Goal: Information Seeking & Learning: Learn about a topic

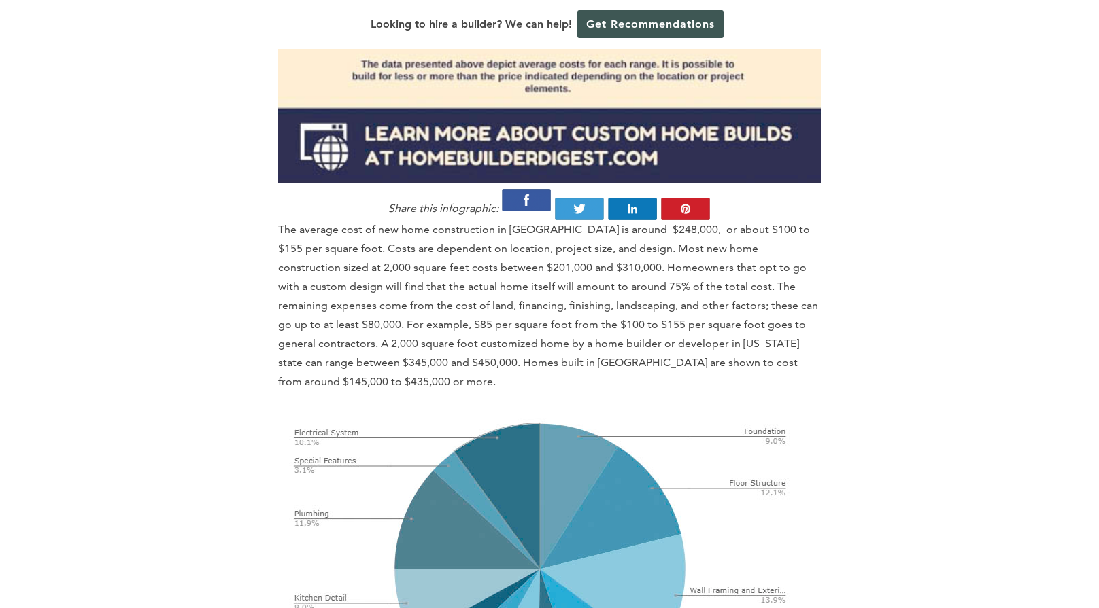
scroll to position [1836, 0]
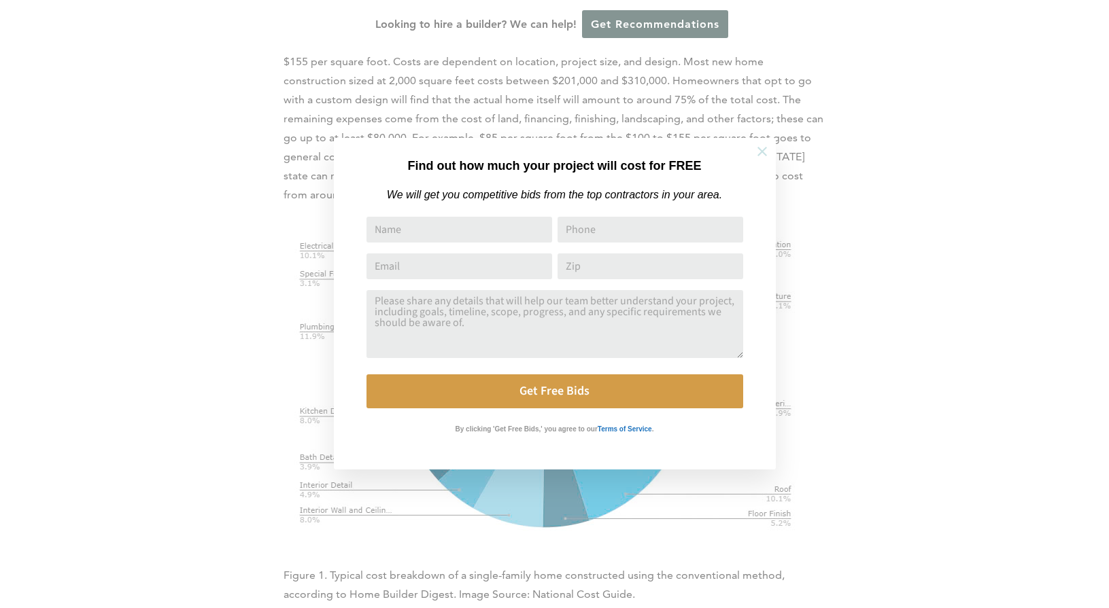
click at [764, 154] on icon at bounding box center [762, 152] width 10 height 10
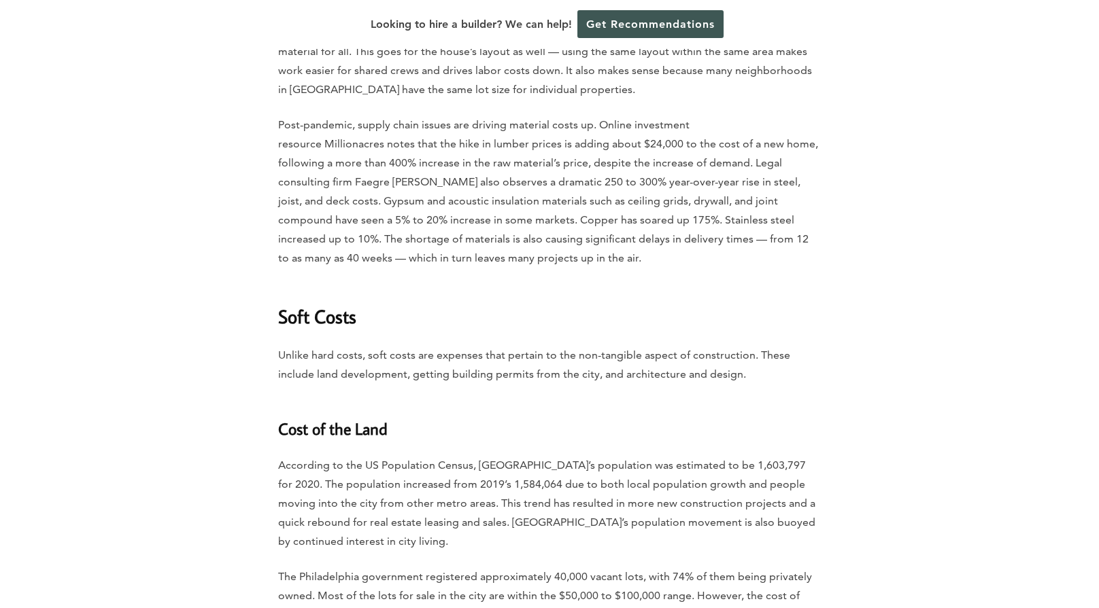
scroll to position [2991, 0]
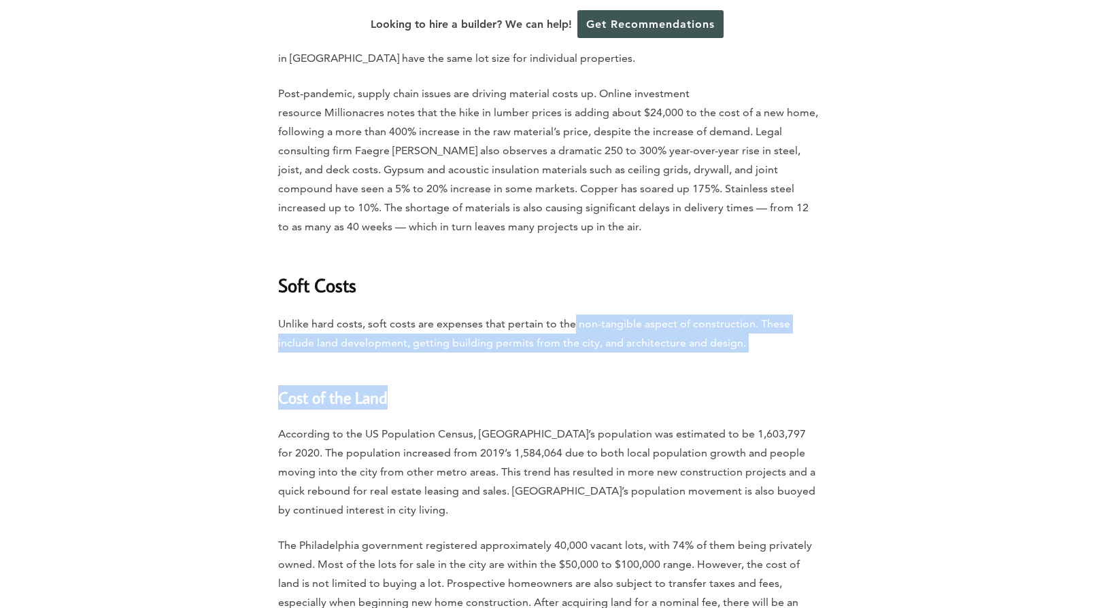
drag, startPoint x: 574, startPoint y: 279, endPoint x: 651, endPoint y: 307, distance: 81.7
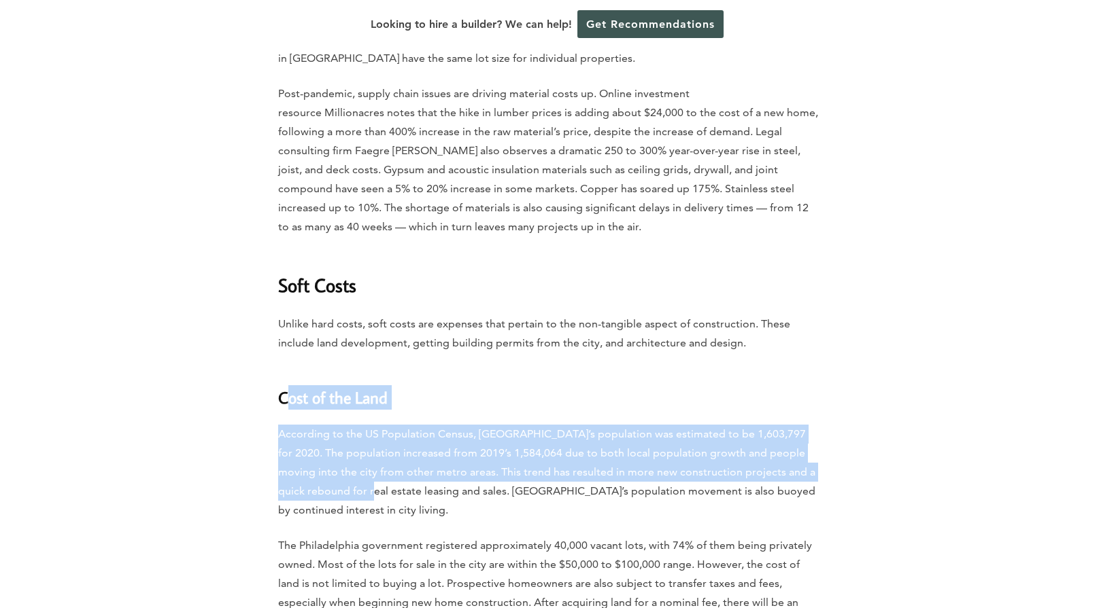
drag, startPoint x: 288, startPoint y: 351, endPoint x: 331, endPoint y: 443, distance: 100.7
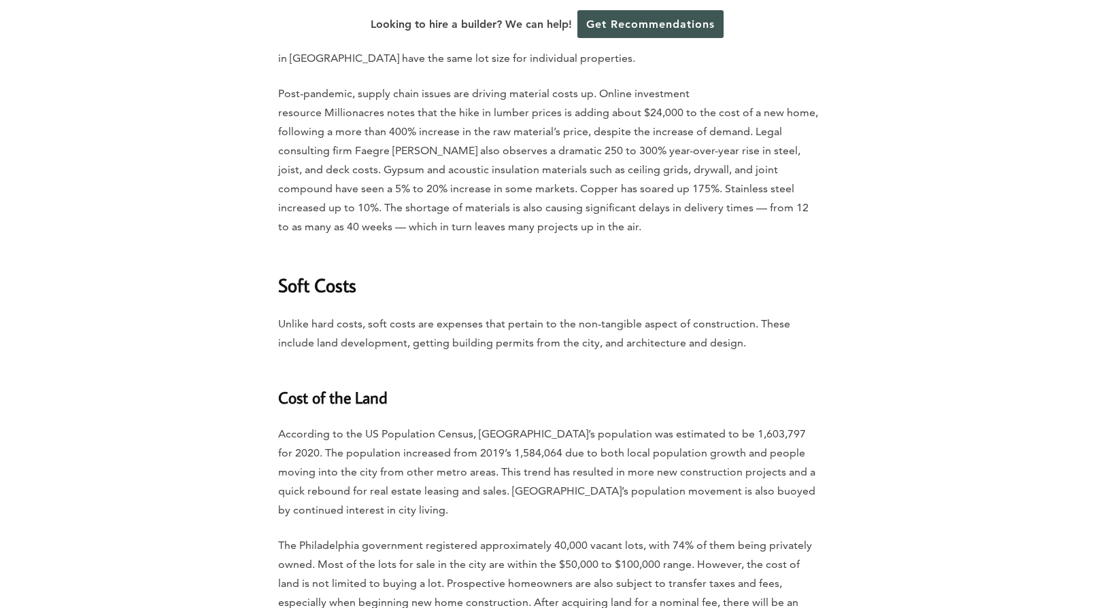
click at [349, 453] on p "According to the US Population Census, [GEOGRAPHIC_DATA]’s population was estim…" at bounding box center [549, 472] width 543 height 95
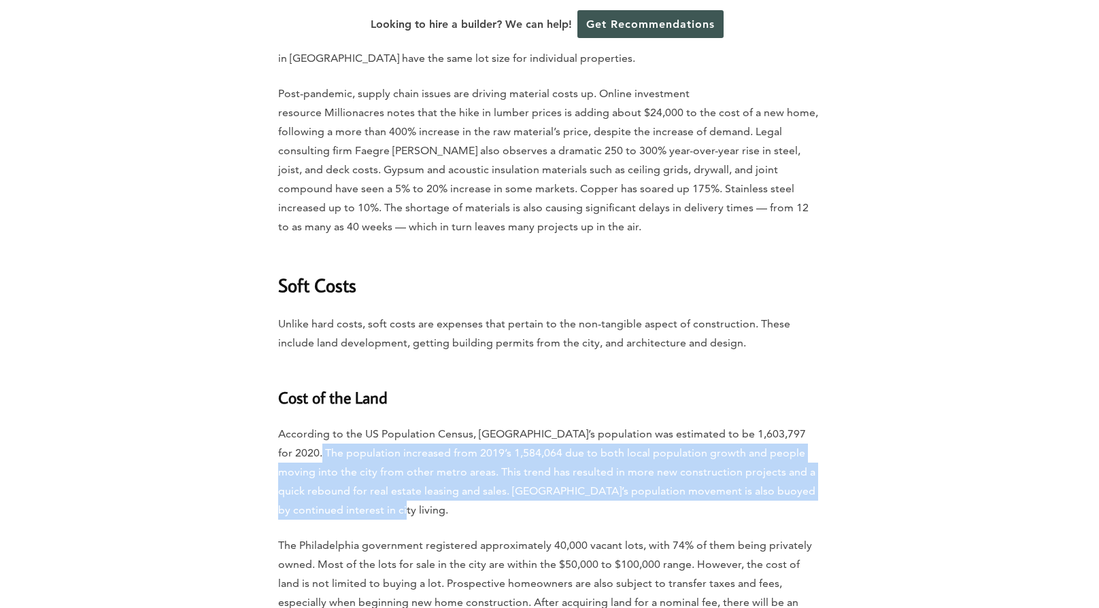
drag, startPoint x: 371, startPoint y: 467, endPoint x: 299, endPoint y: 406, distance: 94.0
click at [299, 425] on p "According to the US Population Census, [GEOGRAPHIC_DATA]’s population was estim…" at bounding box center [549, 472] width 543 height 95
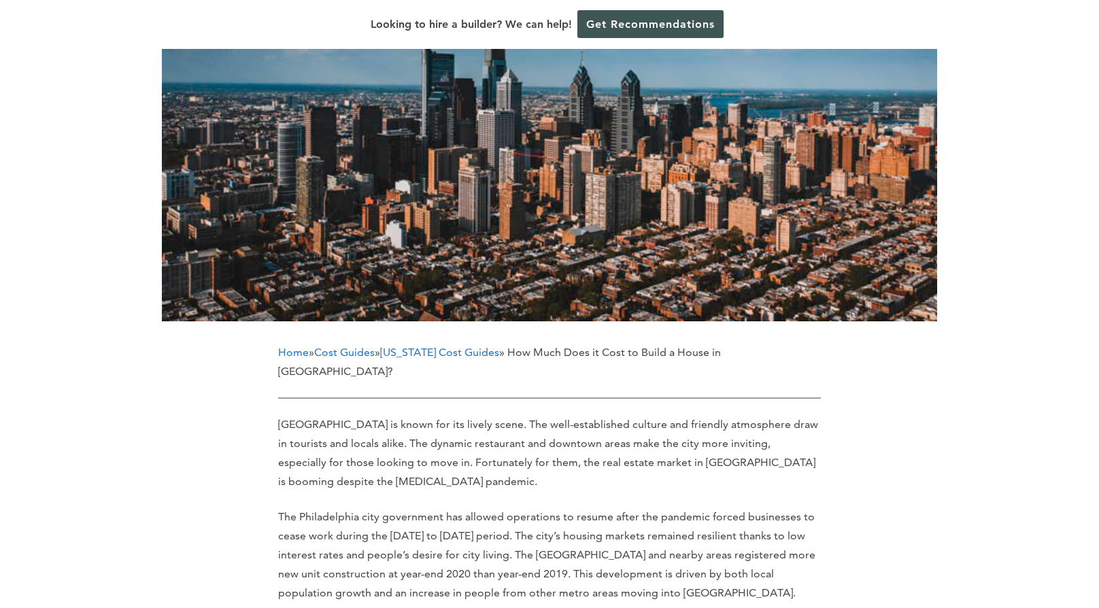
scroll to position [340, 0]
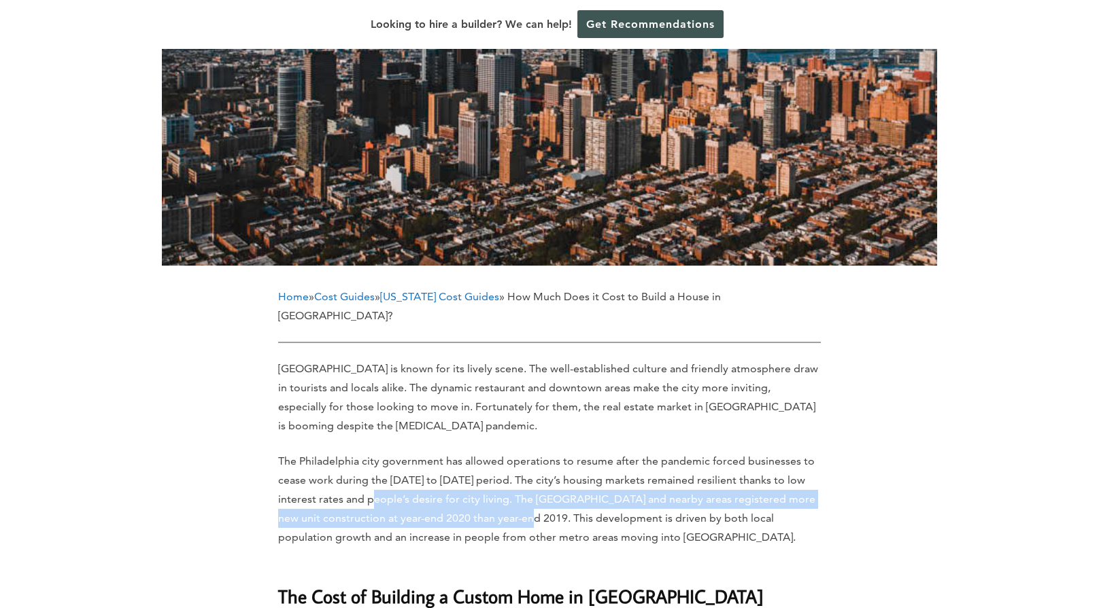
drag, startPoint x: 361, startPoint y: 454, endPoint x: 492, endPoint y: 468, distance: 131.3
click at [492, 468] on p "The Philadelphia city government has allowed operations to resume after the pan…" at bounding box center [549, 499] width 543 height 95
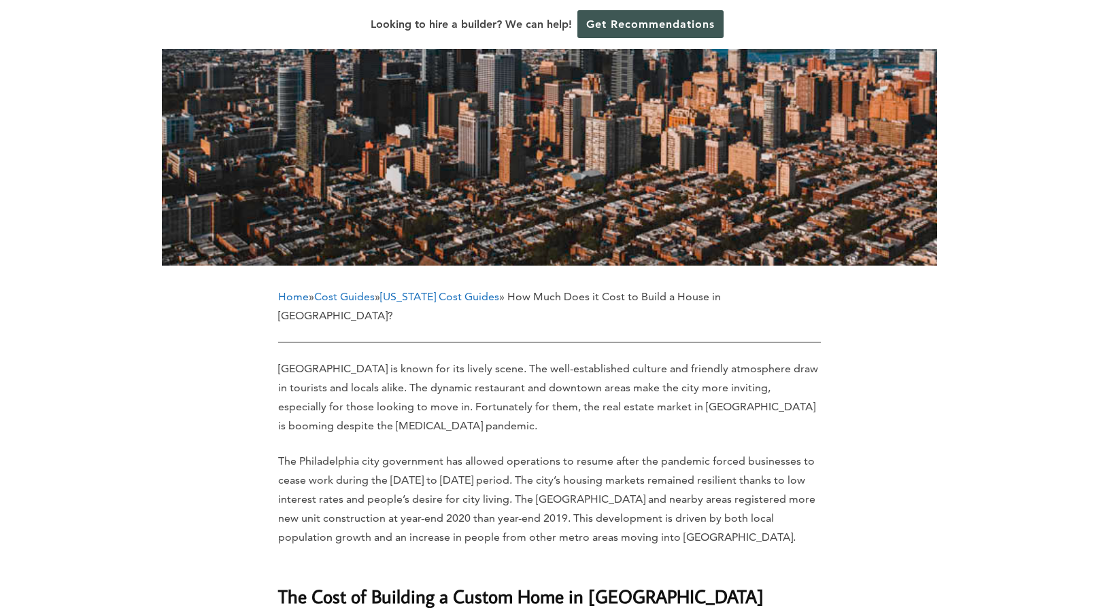
click at [519, 468] on p "The Philadelphia city government has allowed operations to resume after the pan…" at bounding box center [549, 499] width 543 height 95
drag, startPoint x: 330, startPoint y: 470, endPoint x: 494, endPoint y: 473, distance: 164.5
click at [487, 472] on p "The Philadelphia city government has allowed operations to resume after the pan…" at bounding box center [549, 499] width 543 height 95
click at [498, 473] on p "The Philadelphia city government has allowed operations to resume after the pan…" at bounding box center [549, 499] width 543 height 95
